Goal: Check status

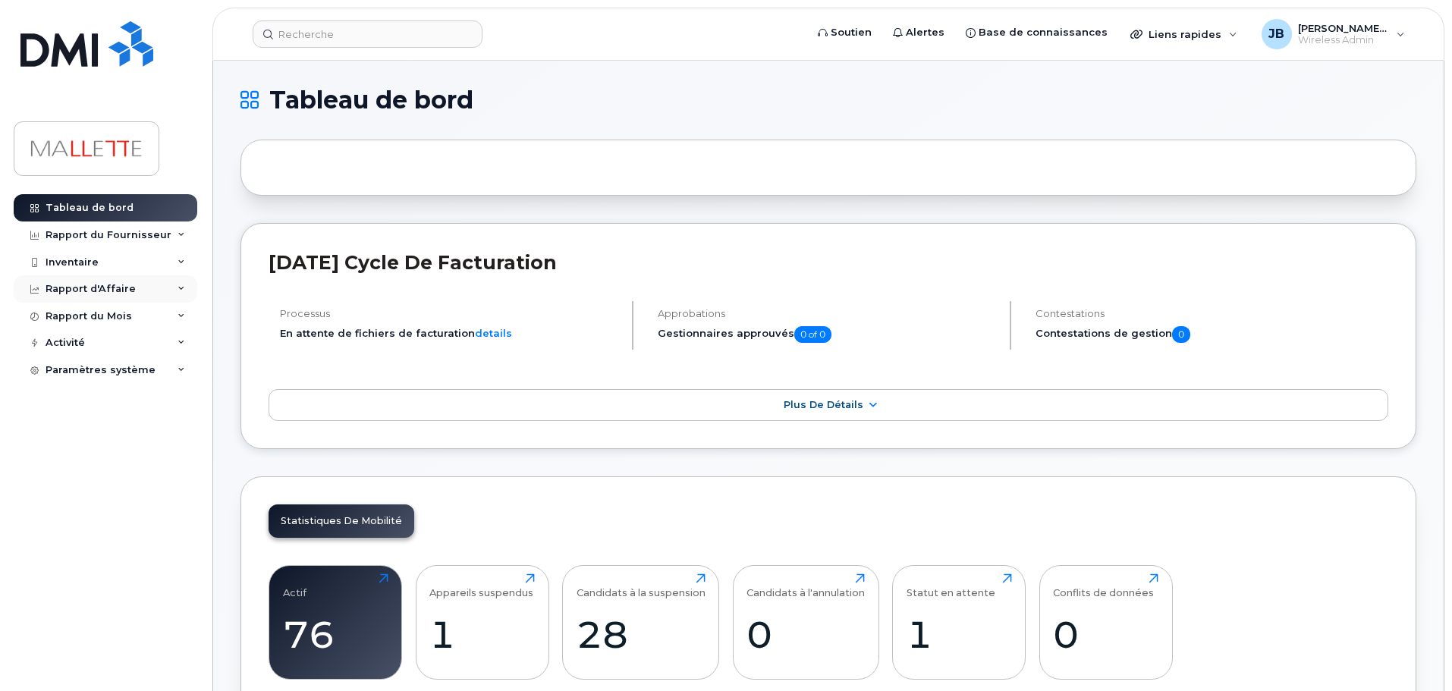
click at [110, 284] on div "Rapport d'Affaire" at bounding box center [91, 289] width 90 height 12
click at [123, 230] on div "Rapport du Fournisseur" at bounding box center [109, 235] width 126 height 12
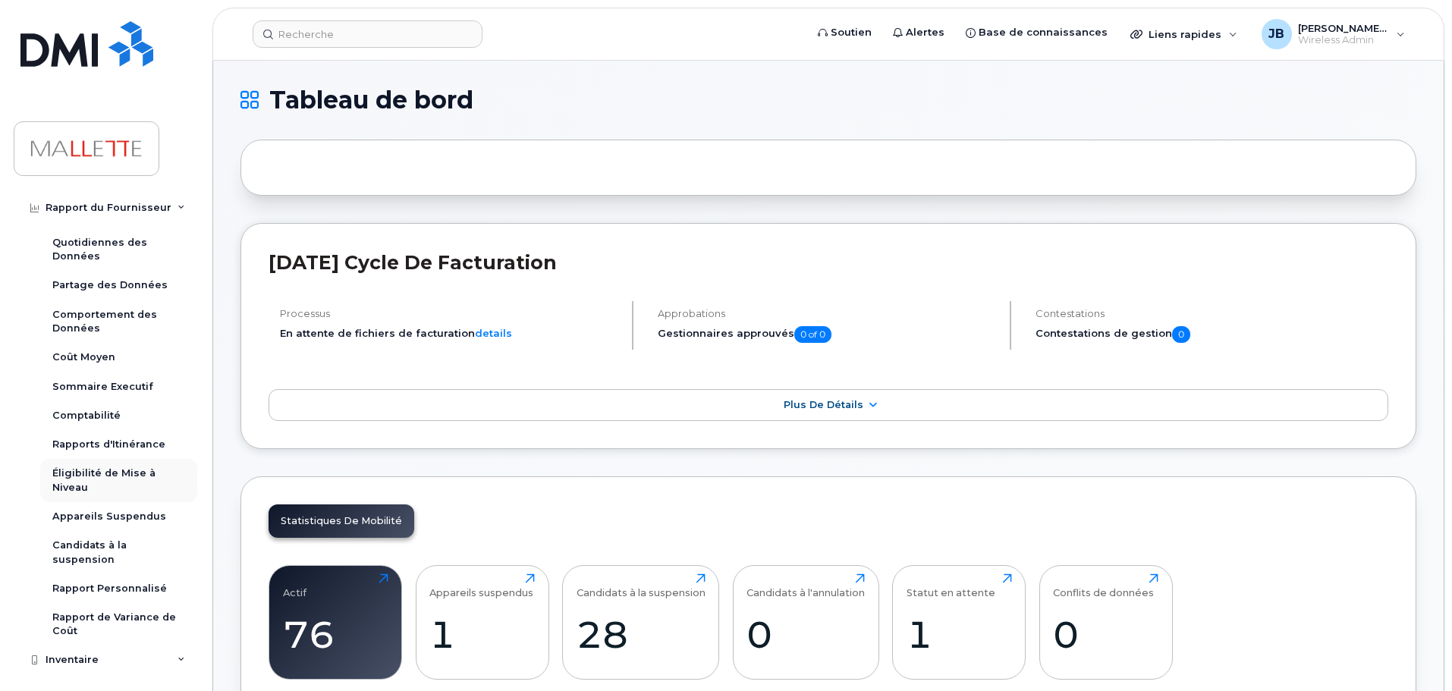
scroll to position [76, 0]
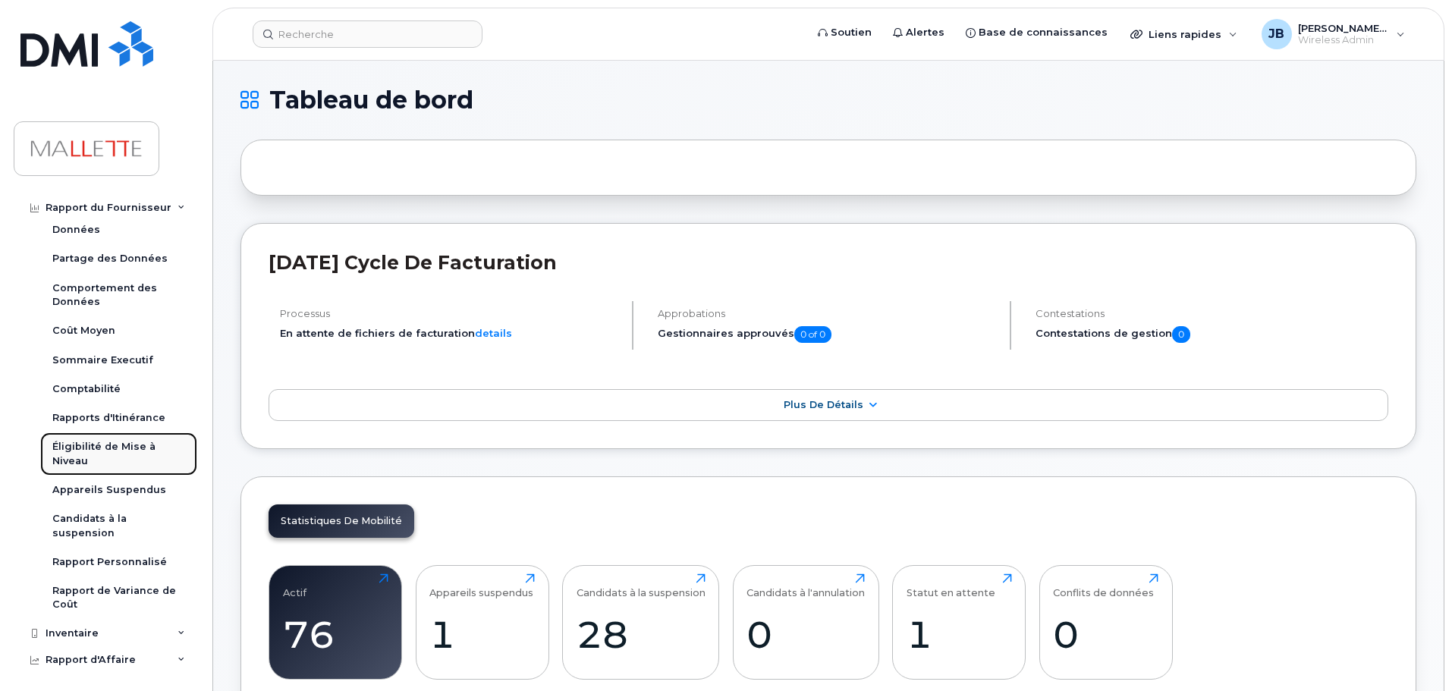
click at [115, 453] on div "Éligibilité de Mise à Niveau" at bounding box center [118, 454] width 133 height 28
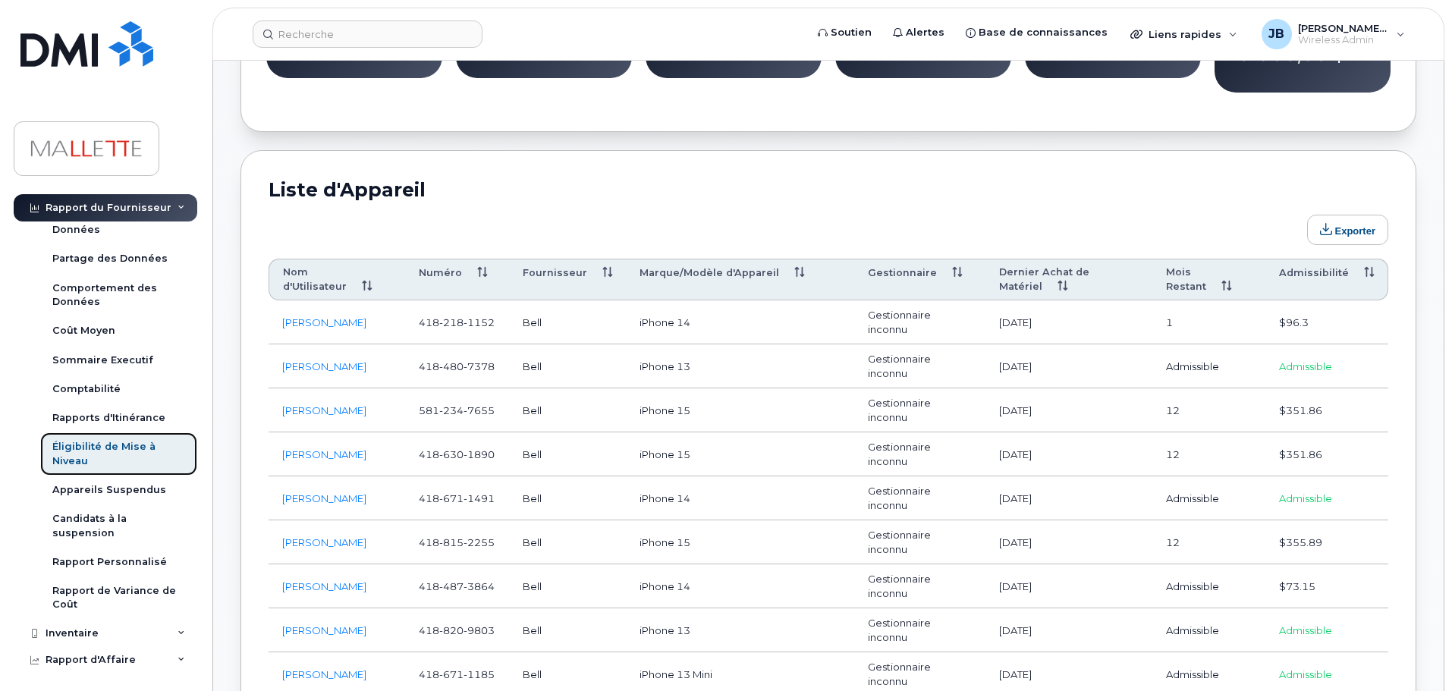
scroll to position [759, 0]
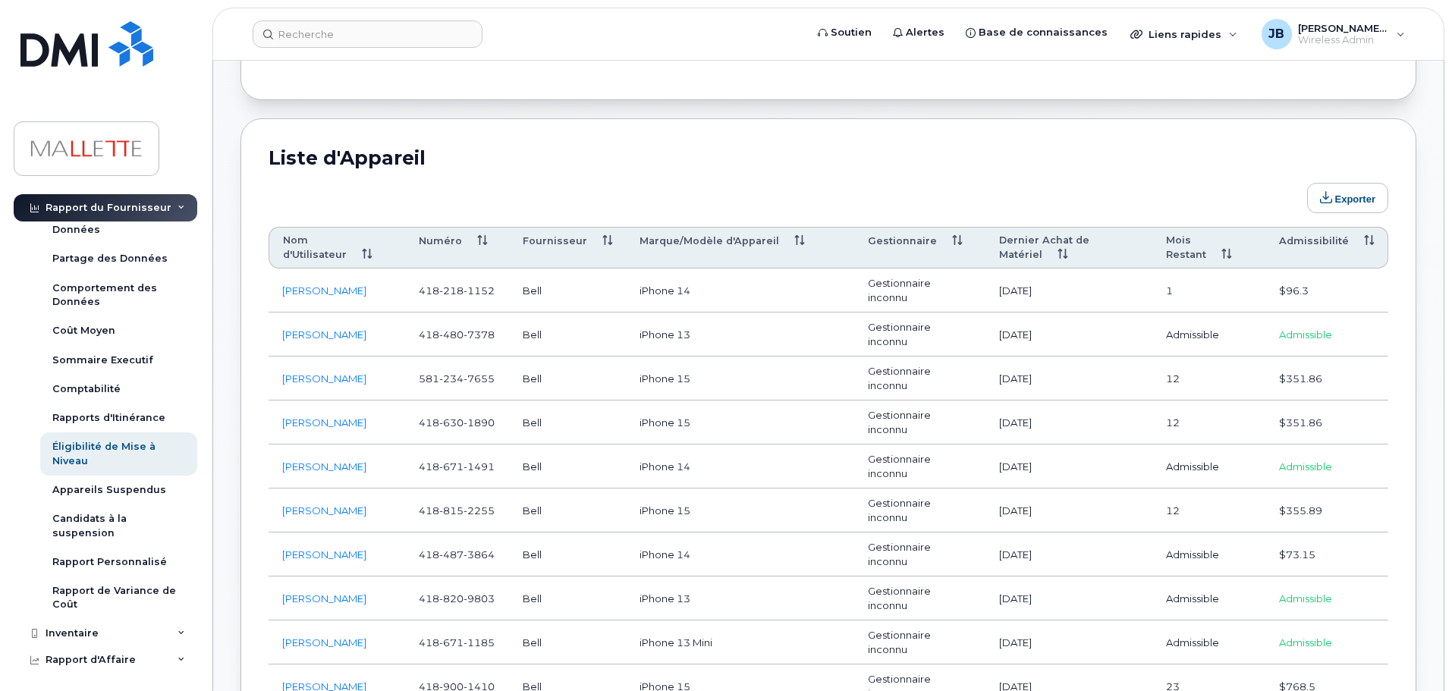
click at [1190, 230] on th "Mois Restant" at bounding box center [1208, 248] width 113 height 42
click at [1305, 228] on th "Admissibilité" at bounding box center [1326, 248] width 123 height 42
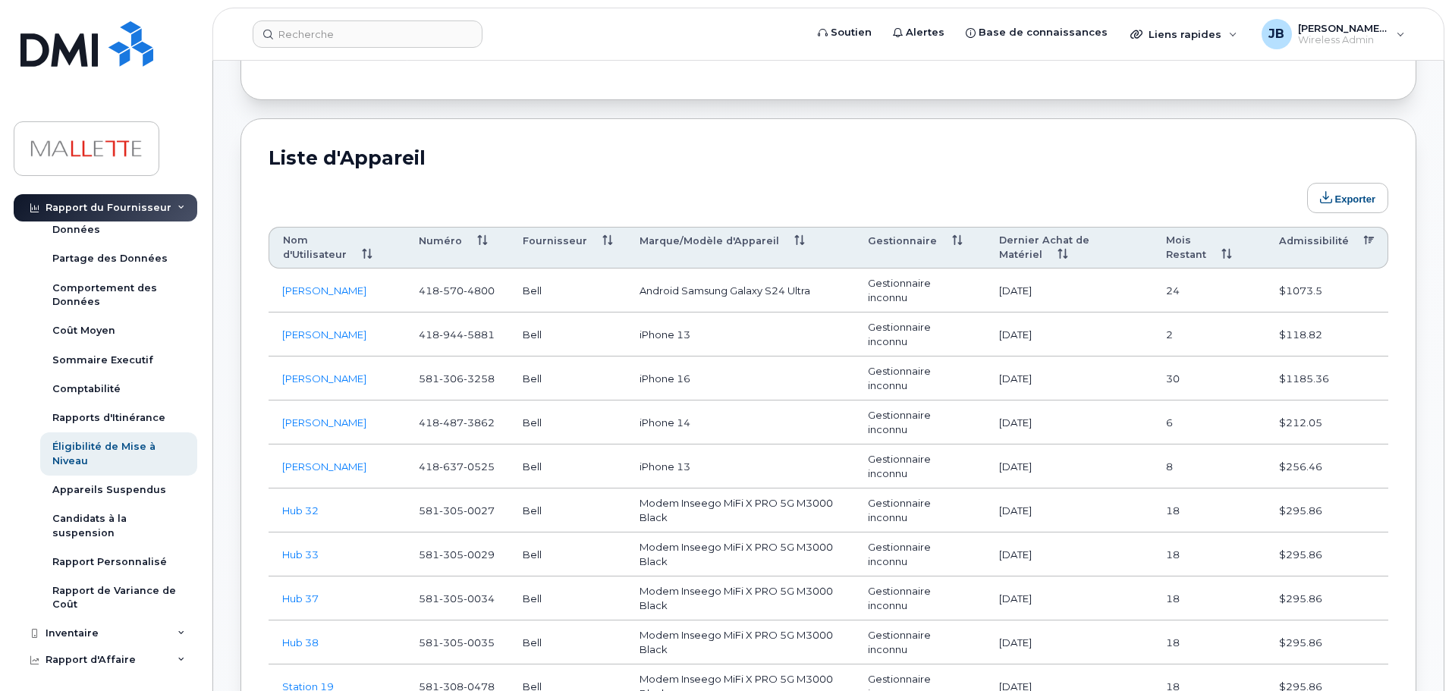
click at [1305, 228] on th "Admissibilité" at bounding box center [1326, 248] width 123 height 42
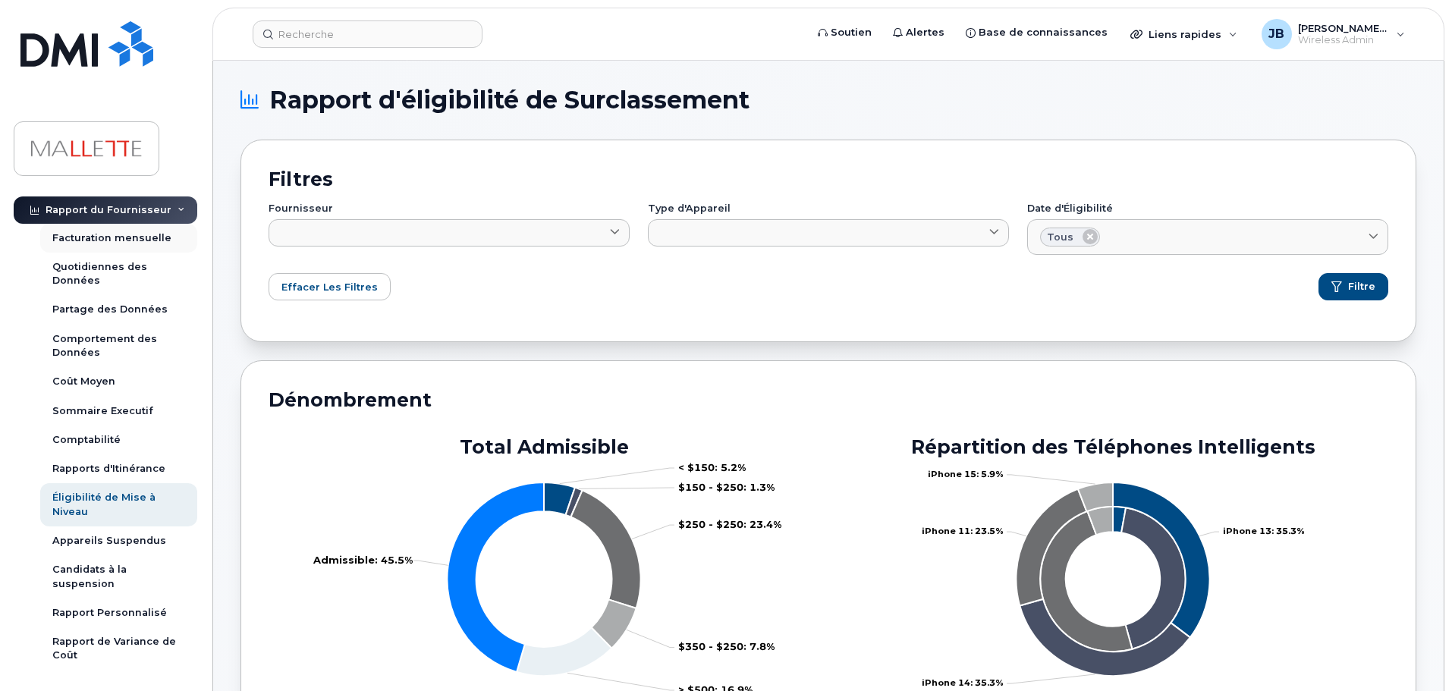
scroll to position [0, 0]
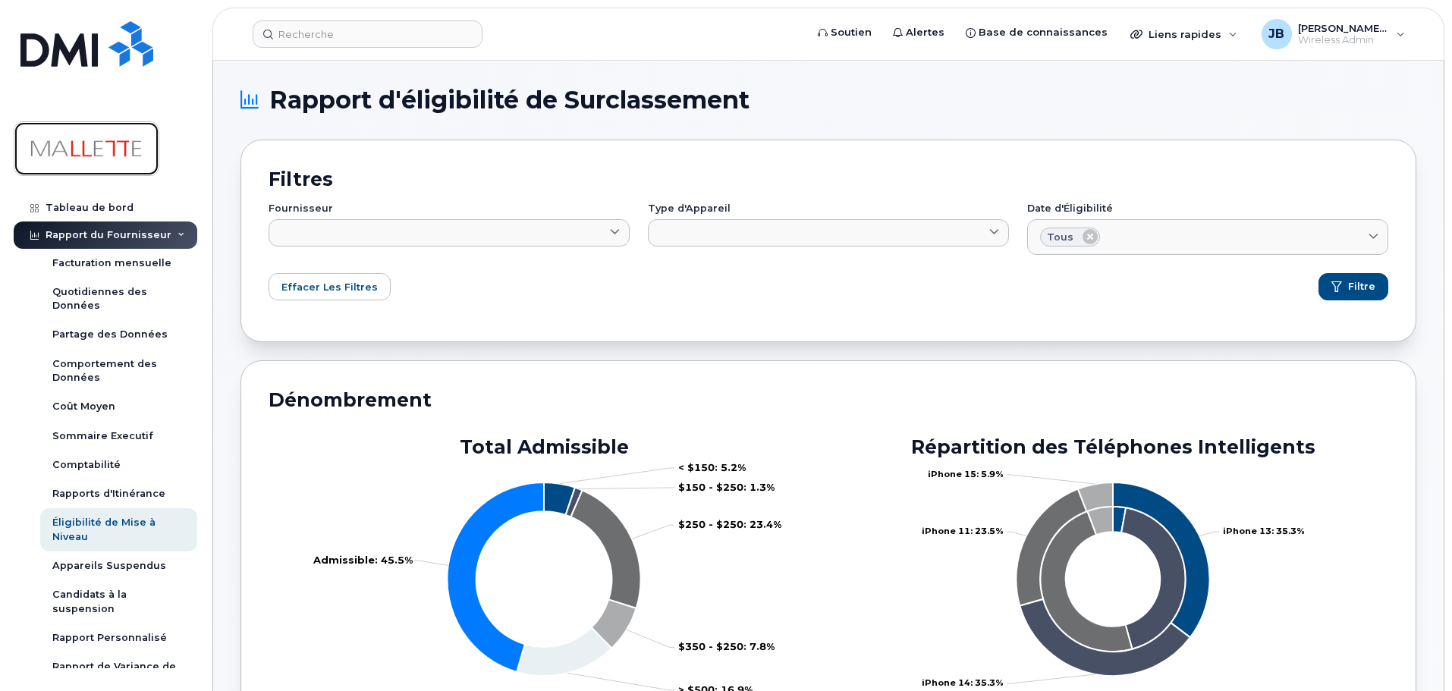
click at [113, 135] on img at bounding box center [86, 149] width 117 height 44
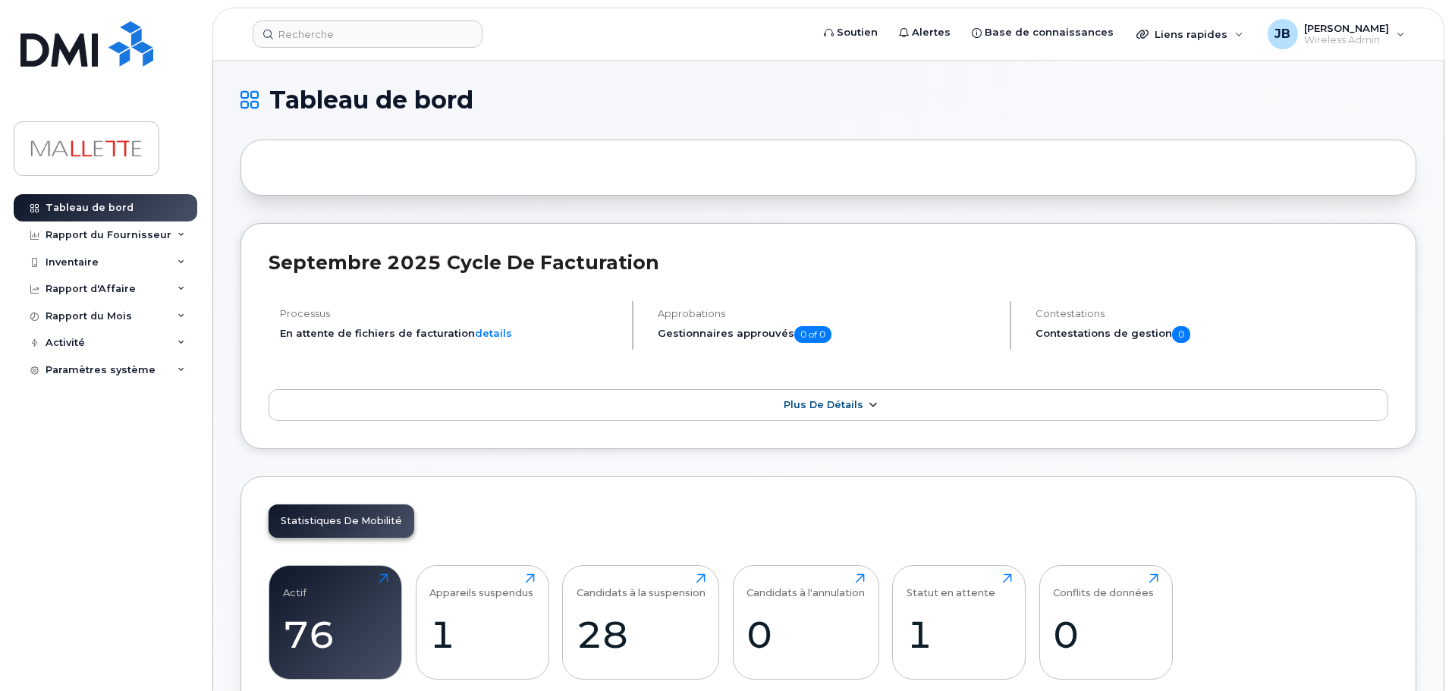
click at [750, 404] on link "Plus de détails" at bounding box center [829, 405] width 1120 height 32
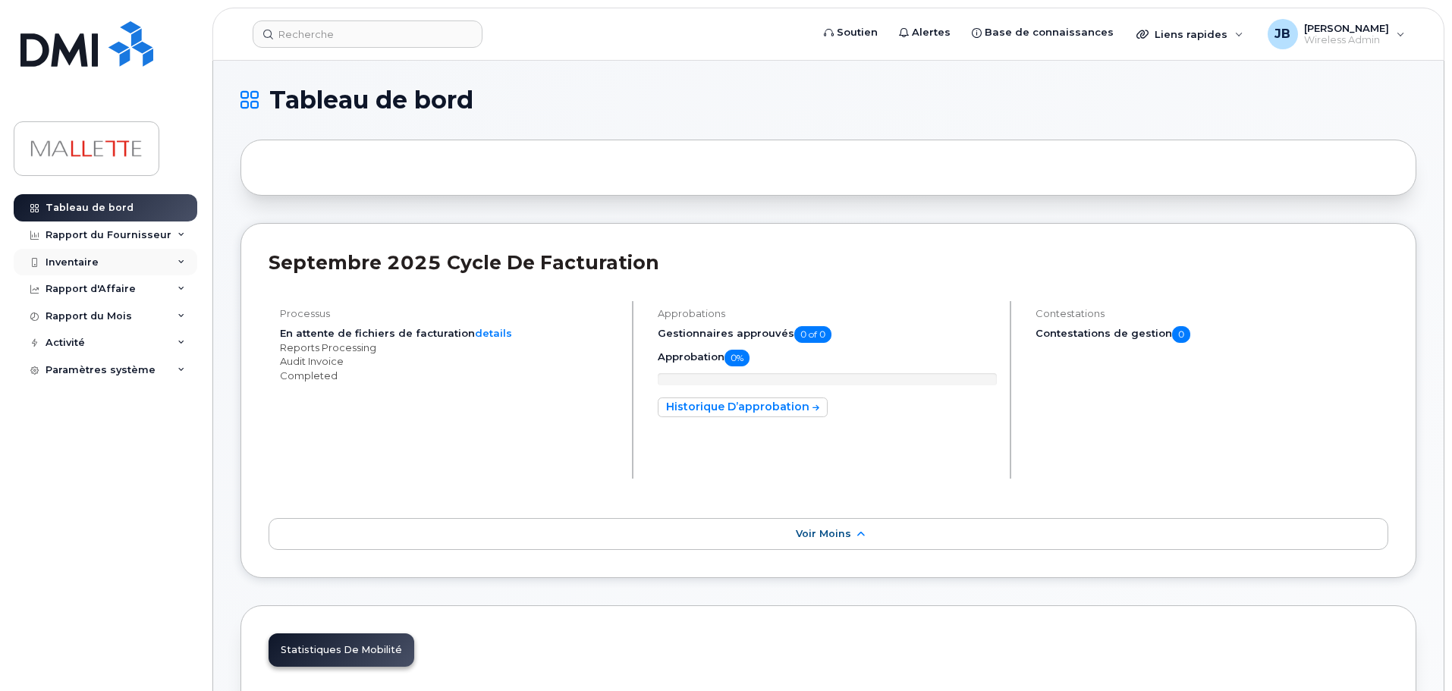
click at [93, 263] on div "Inventaire" at bounding box center [72, 262] width 53 height 12
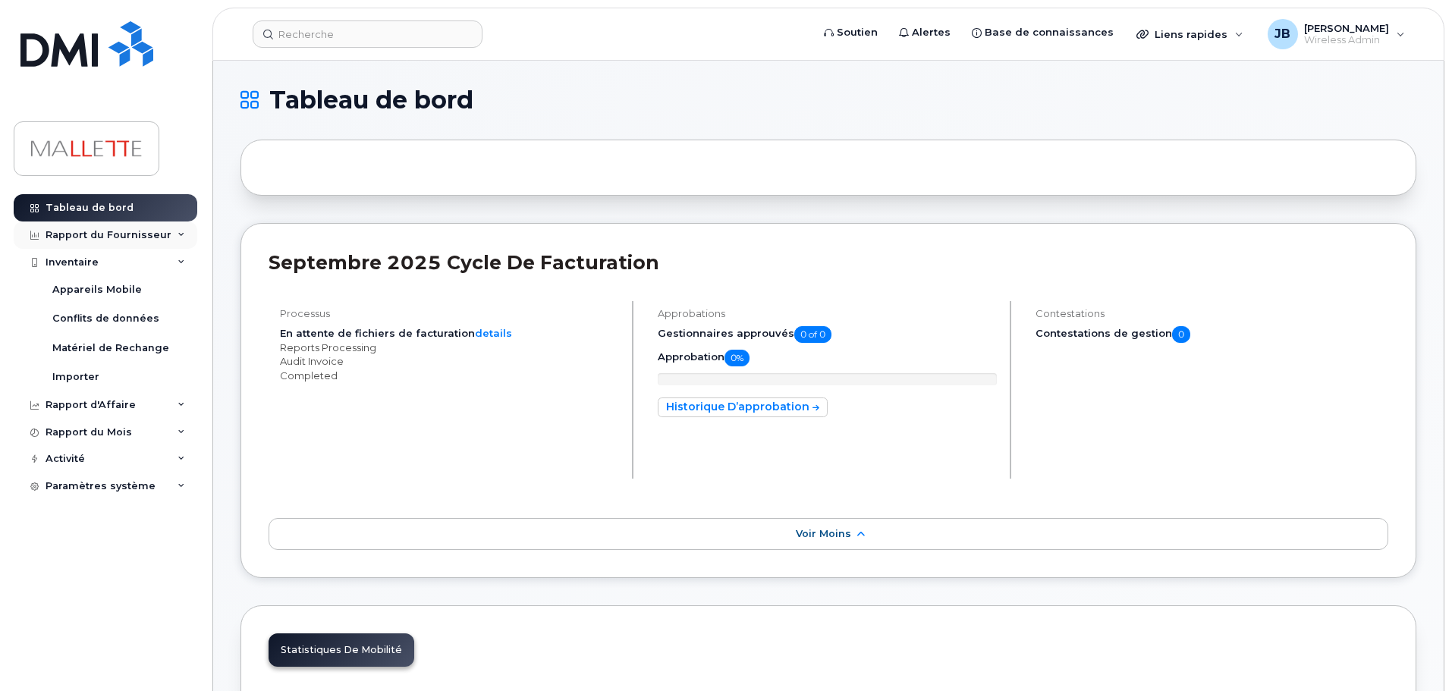
click at [91, 234] on div "Rapport du Fournisseur" at bounding box center [109, 235] width 126 height 12
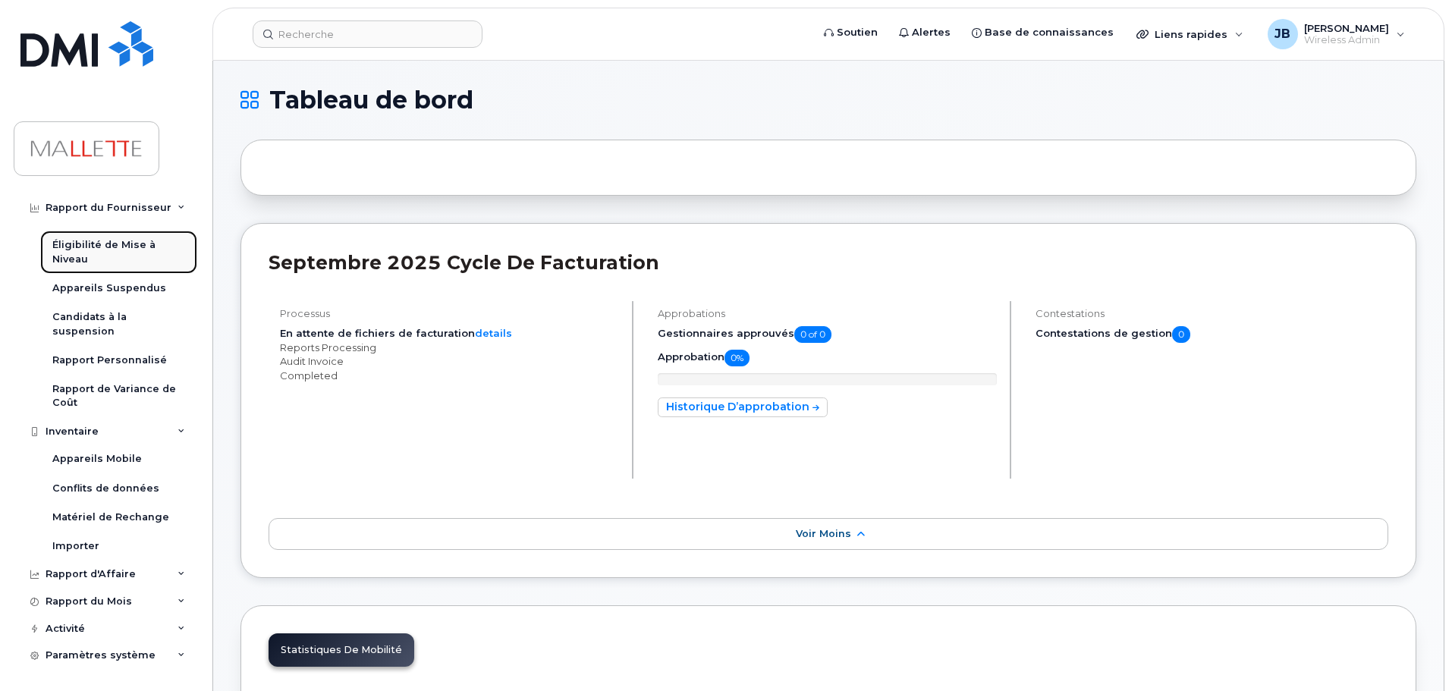
click at [75, 245] on div "Éligibilité de Mise à Niveau" at bounding box center [118, 252] width 133 height 28
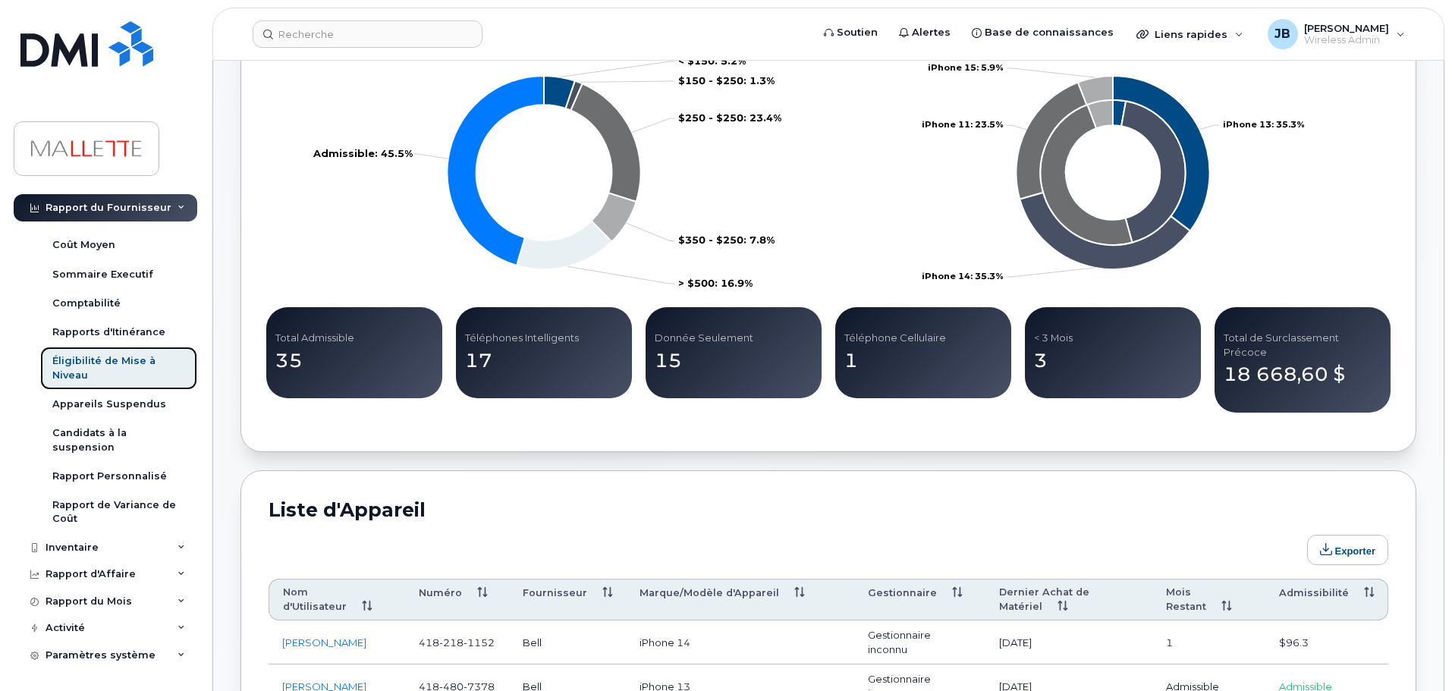
scroll to position [379, 0]
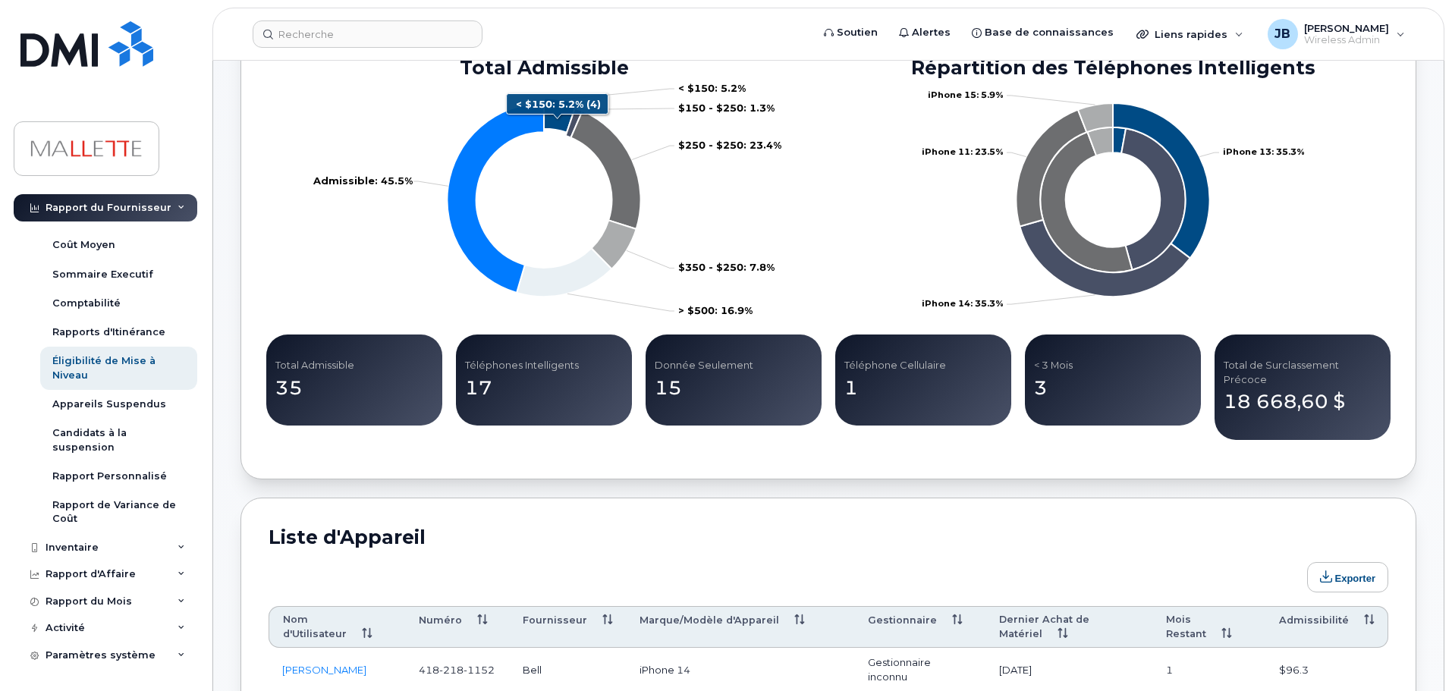
click at [557, 116] on icon "< $150: 5.2%" at bounding box center [560, 116] width 33 height 34
click at [554, 106] on icon "< $150: 5.2%" at bounding box center [561, 106] width 33 height 34
click at [555, 108] on icon "< $150: 5.2%" at bounding box center [560, 116] width 33 height 34
click at [717, 87] on tspan "< $150: 5.2%" at bounding box center [712, 88] width 68 height 12
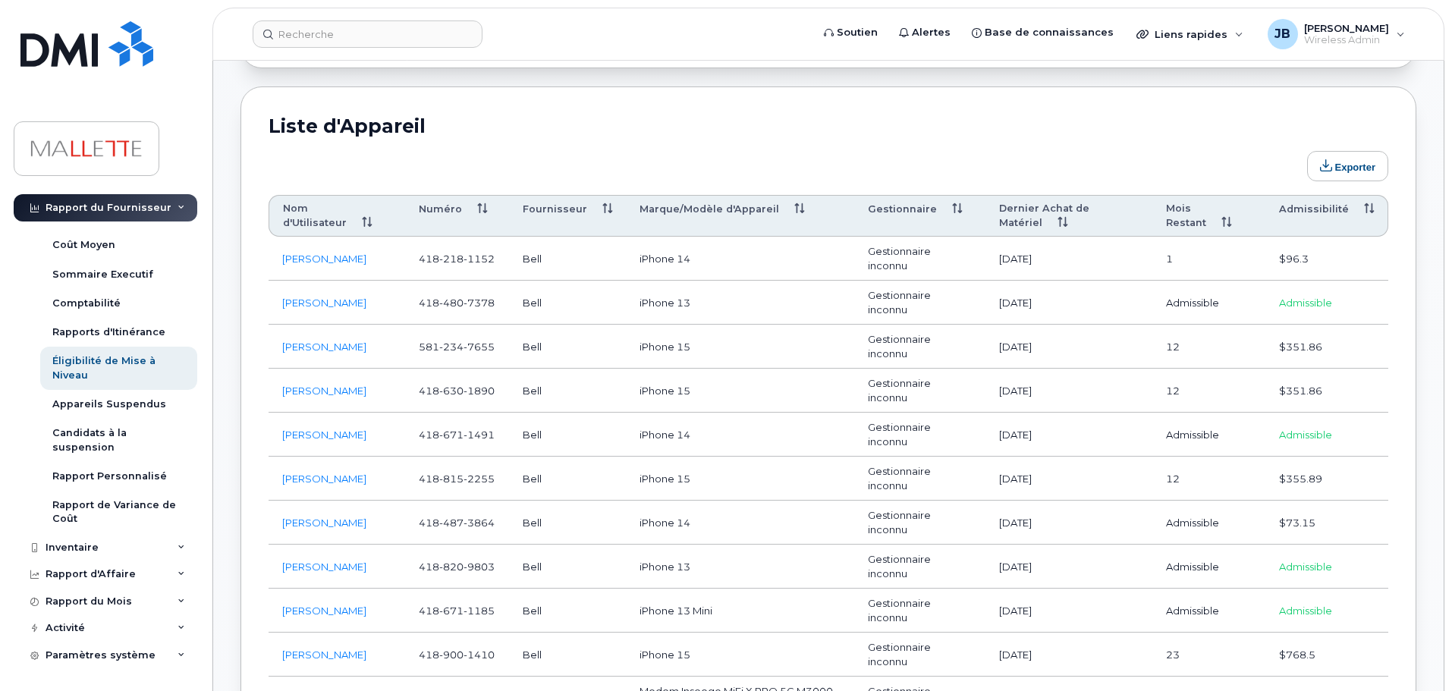
scroll to position [834, 0]
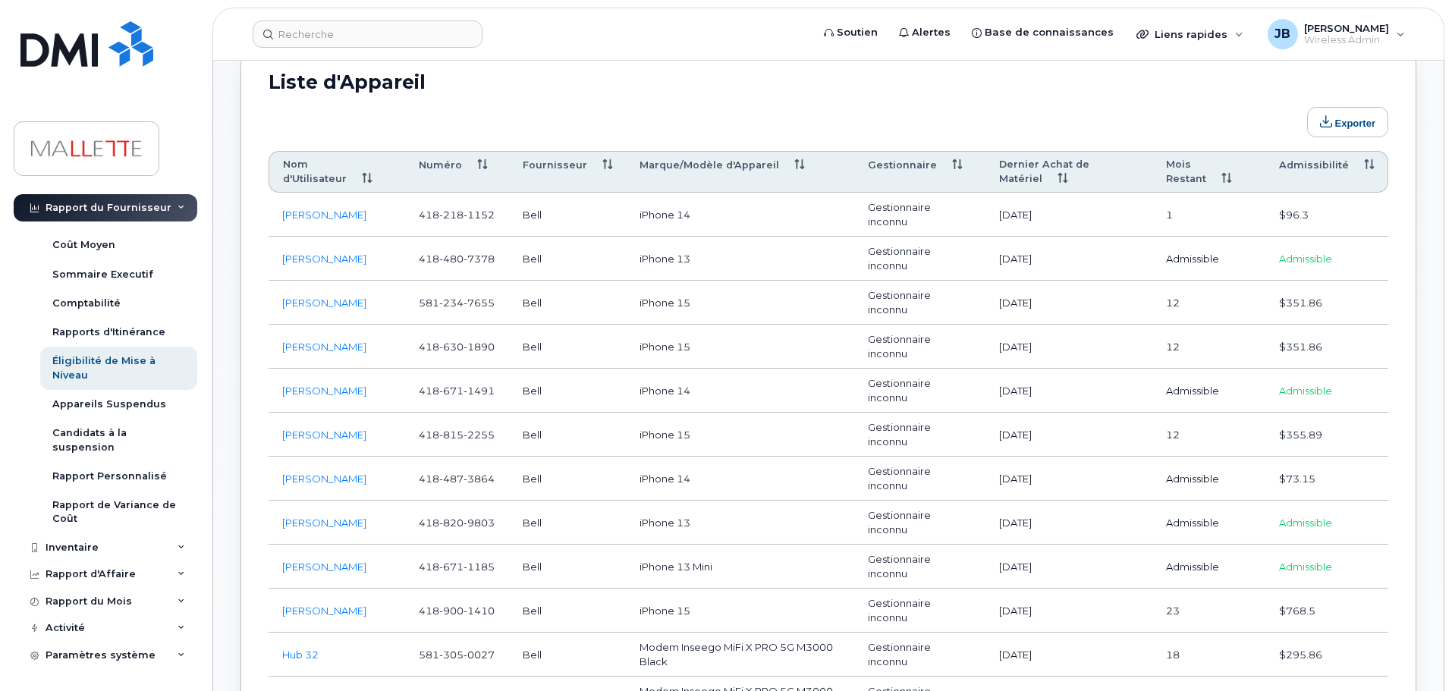
click at [1333, 151] on th "Admissibilité" at bounding box center [1326, 172] width 123 height 42
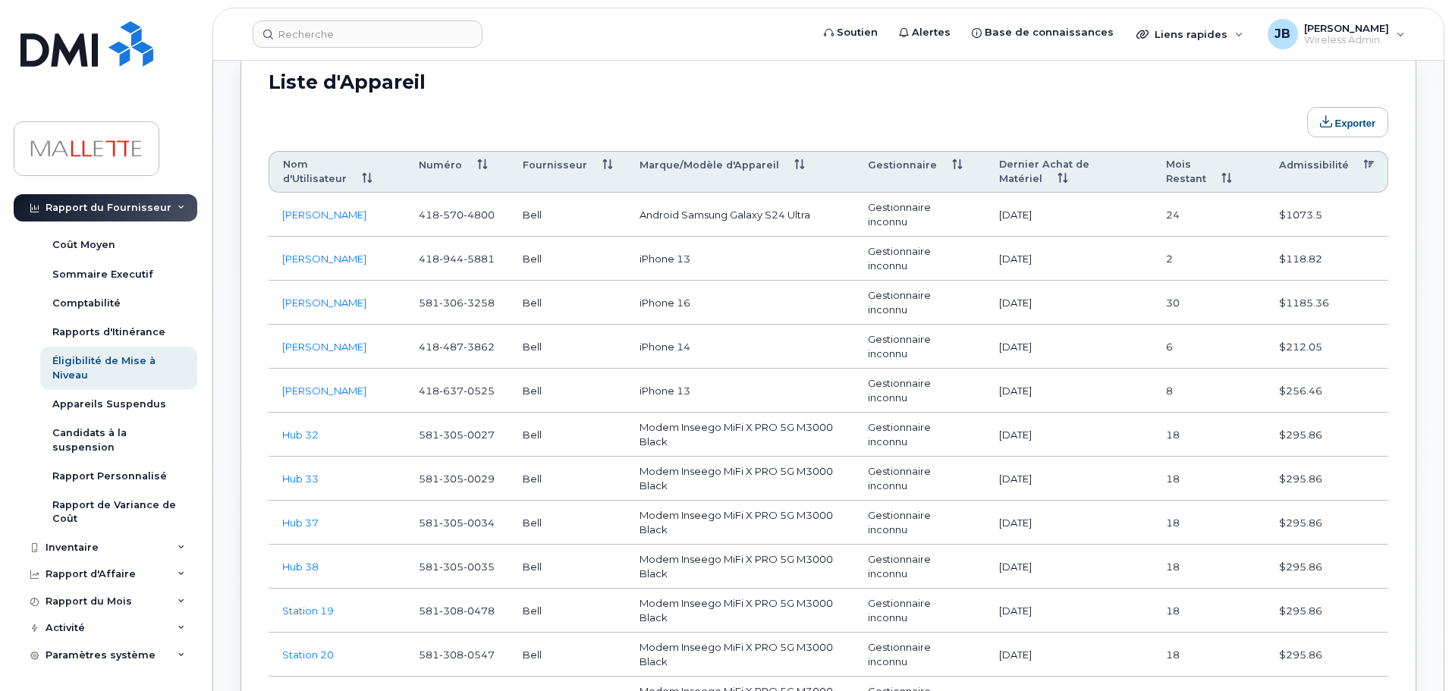
click at [1299, 156] on th "Admissibilité" at bounding box center [1326, 172] width 123 height 42
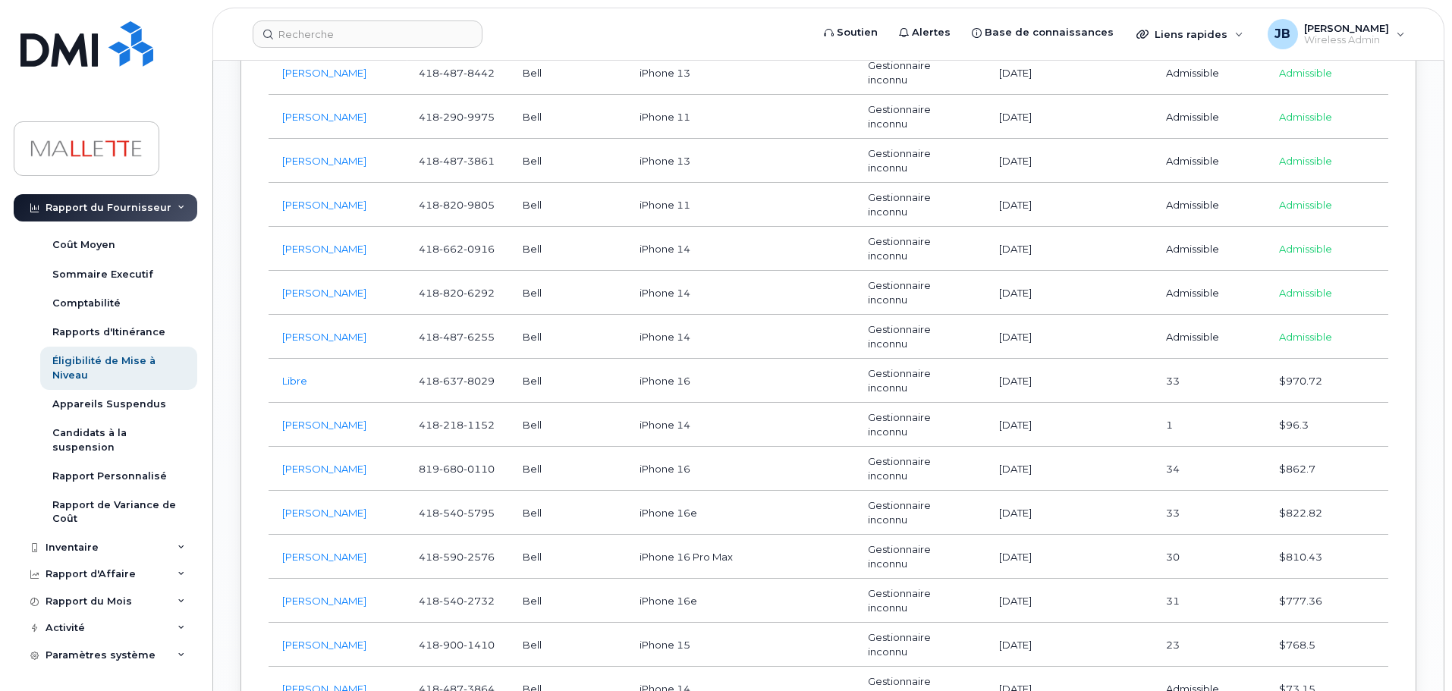
scroll to position [2276, 0]
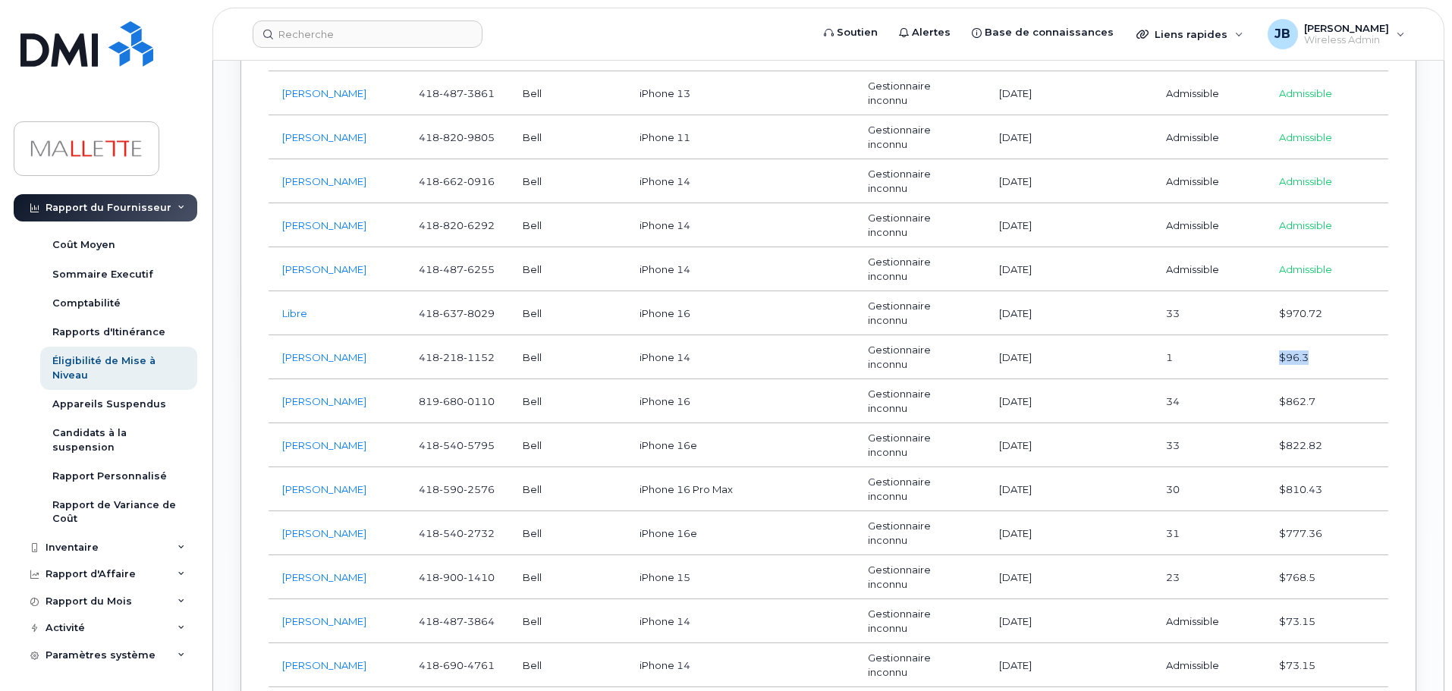
drag, startPoint x: 1280, startPoint y: 344, endPoint x: 1314, endPoint y: 347, distance: 35.0
click at [1314, 347] on td "$96.3" at bounding box center [1326, 357] width 123 height 44
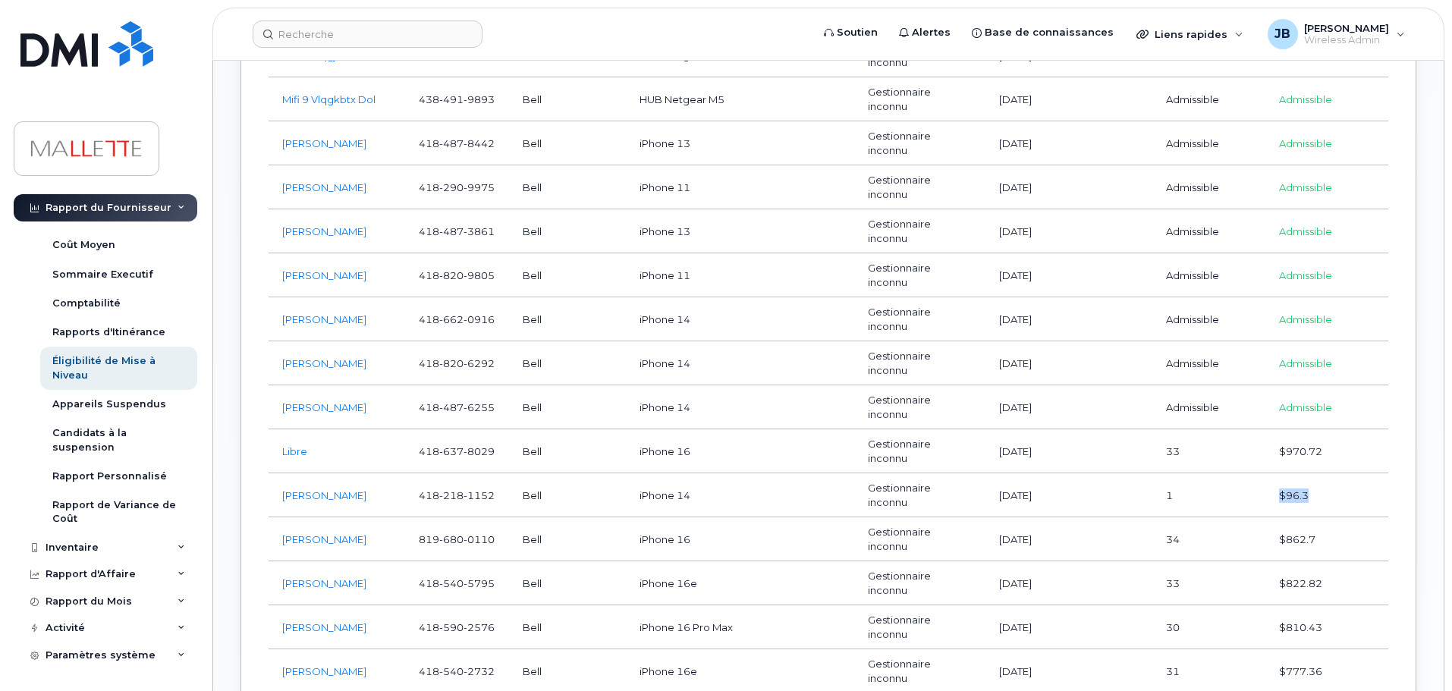
scroll to position [2168, 0]
